Goal: Transaction & Acquisition: Purchase product/service

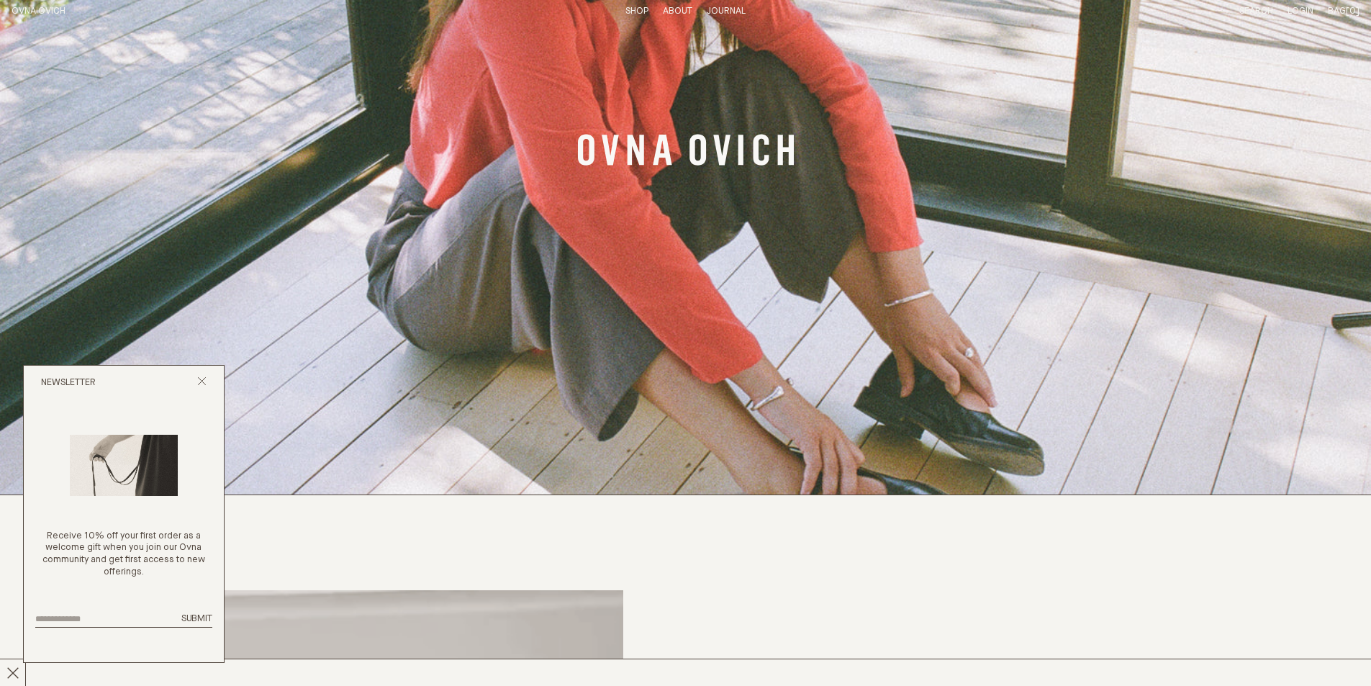
scroll to position [288, 0]
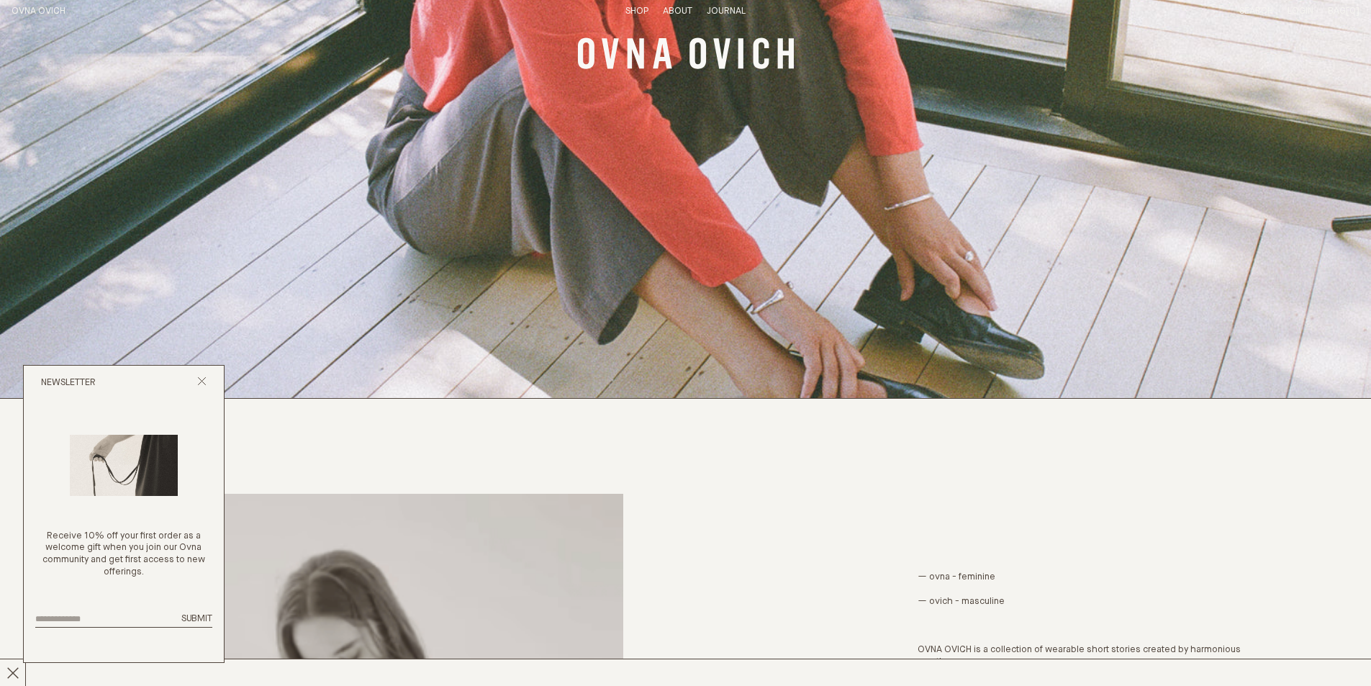
click at [678, 107] on img "Banner Link" at bounding box center [685, 55] width 1371 height 686
